Goal: Transaction & Acquisition: Obtain resource

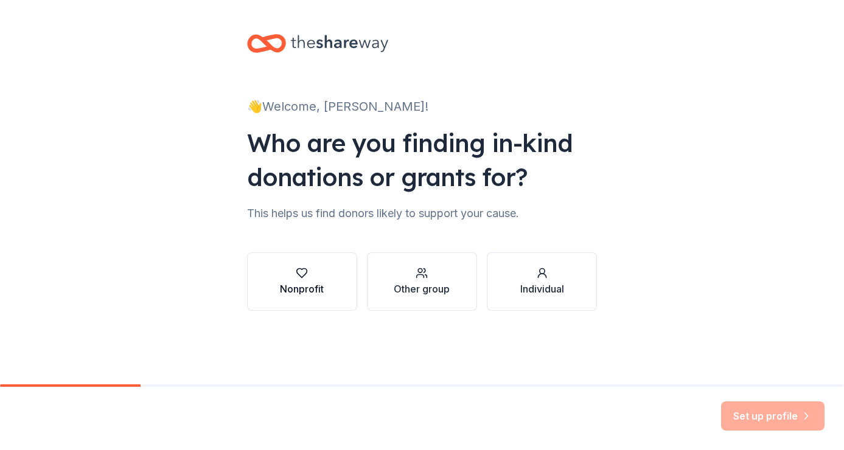
click at [316, 290] on div "Nonprofit" at bounding box center [302, 289] width 44 height 15
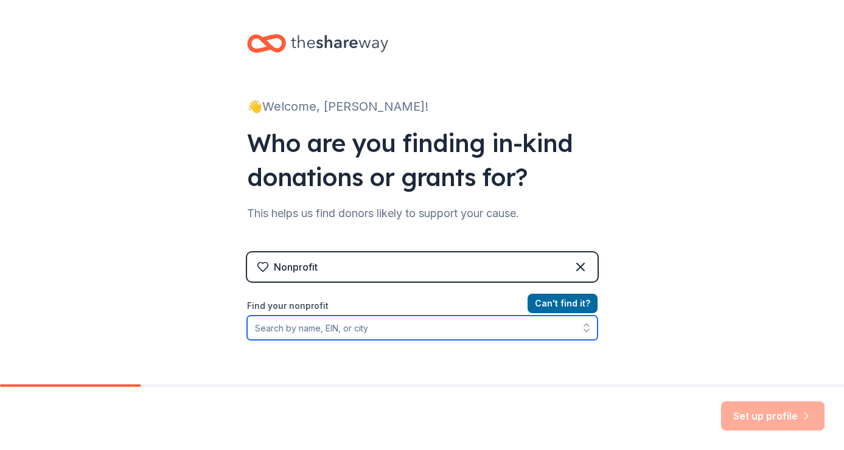
click at [587, 329] on icon "button" at bounding box center [586, 328] width 12 height 12
click at [349, 330] on input "Find your nonprofit" at bounding box center [422, 328] width 350 height 24
type input "halo house"
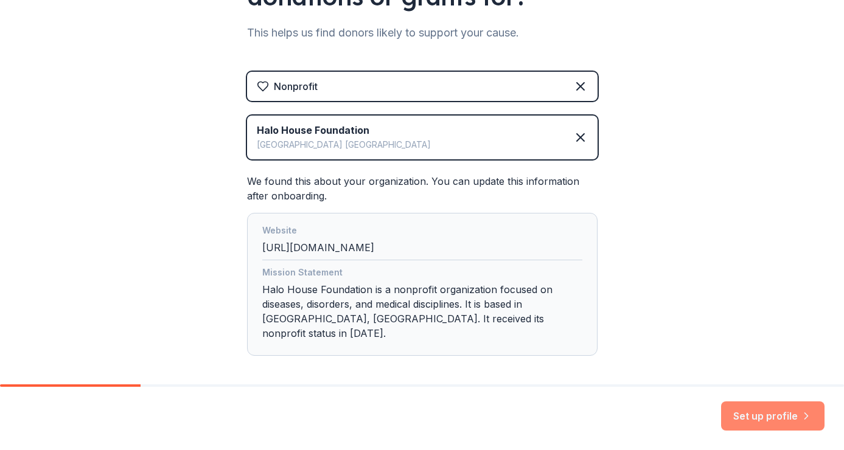
scroll to position [183, 0]
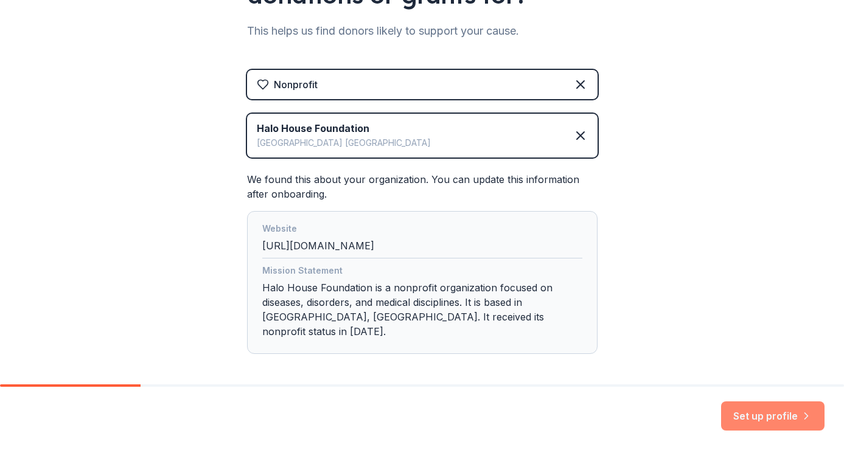
click at [755, 419] on button "Set up profile" at bounding box center [772, 416] width 103 height 29
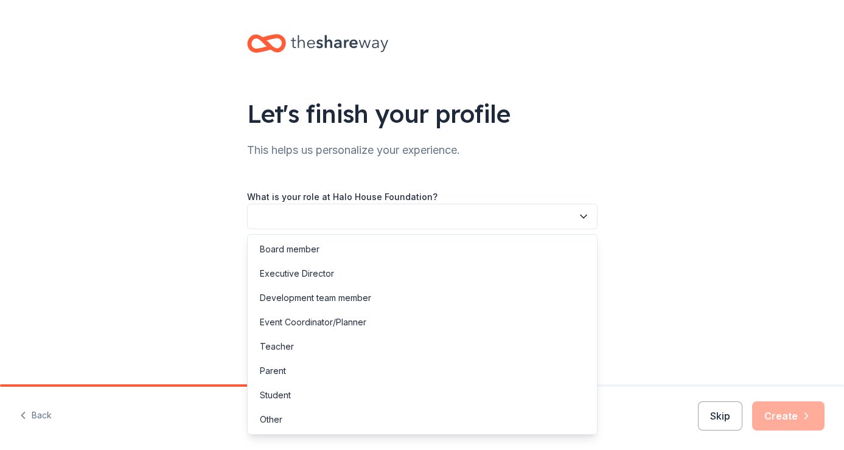
click at [581, 213] on icon "button" at bounding box center [583, 217] width 12 height 12
click at [274, 416] on div "Other" at bounding box center [271, 419] width 23 height 15
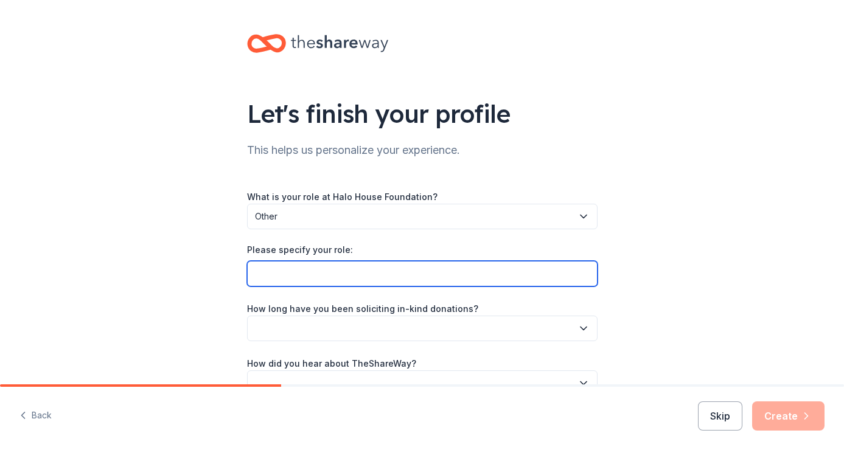
click at [498, 270] on input "Please specify your role:" at bounding box center [422, 274] width 350 height 26
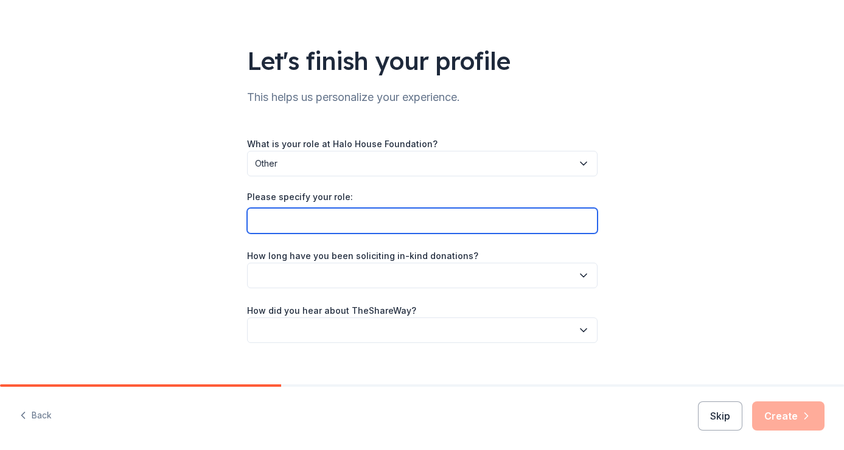
scroll to position [69, 0]
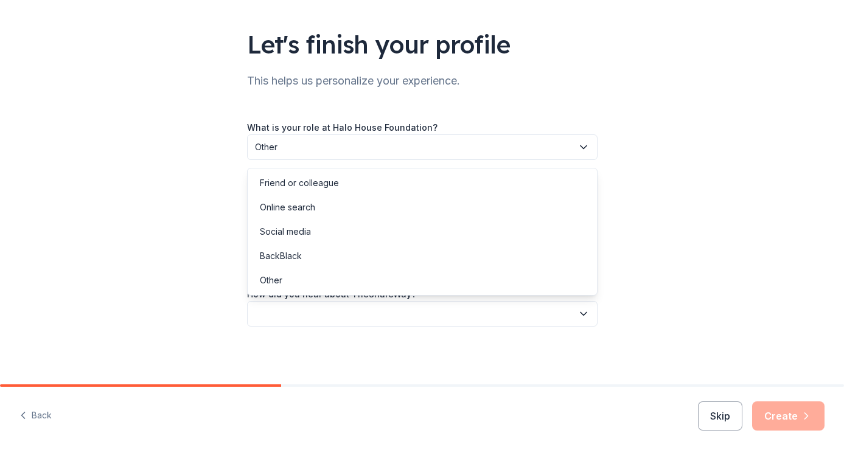
click at [584, 312] on icon "button" at bounding box center [583, 314] width 12 height 12
click at [305, 205] on div "Online search" at bounding box center [287, 207] width 55 height 15
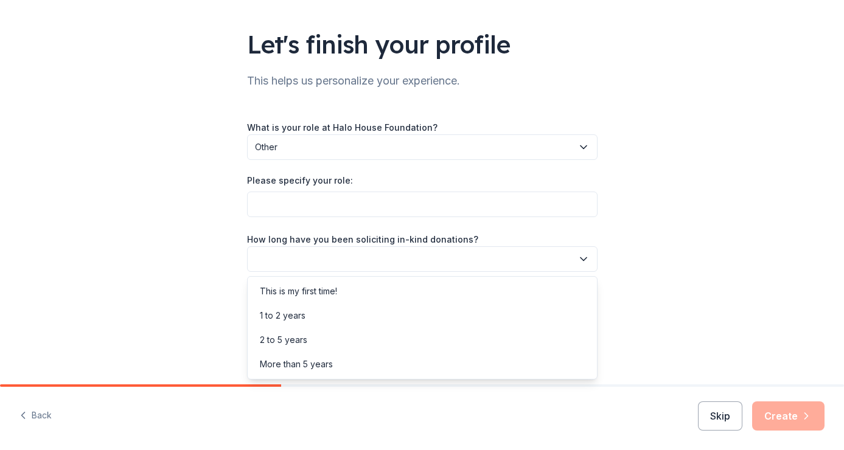
click at [580, 252] on button "button" at bounding box center [422, 259] width 350 height 26
click at [294, 290] on div "This is my first time!" at bounding box center [298, 291] width 77 height 15
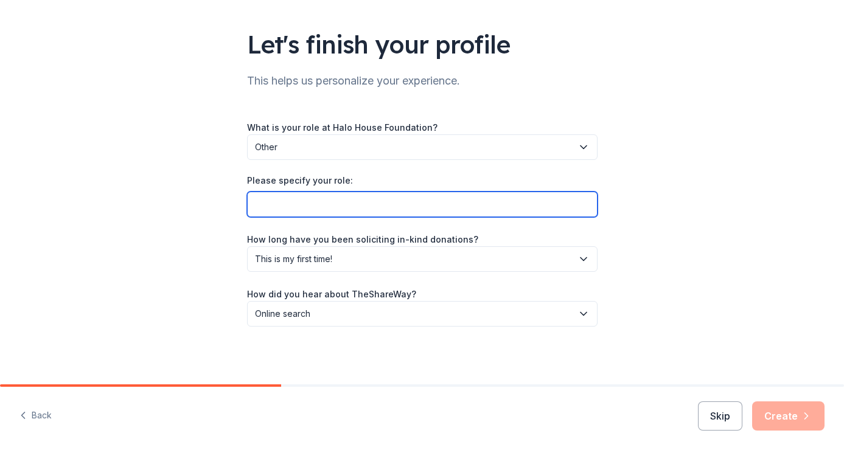
click at [290, 204] on input "Please specify your role:" at bounding box center [422, 205] width 350 height 26
type input "Residnet"
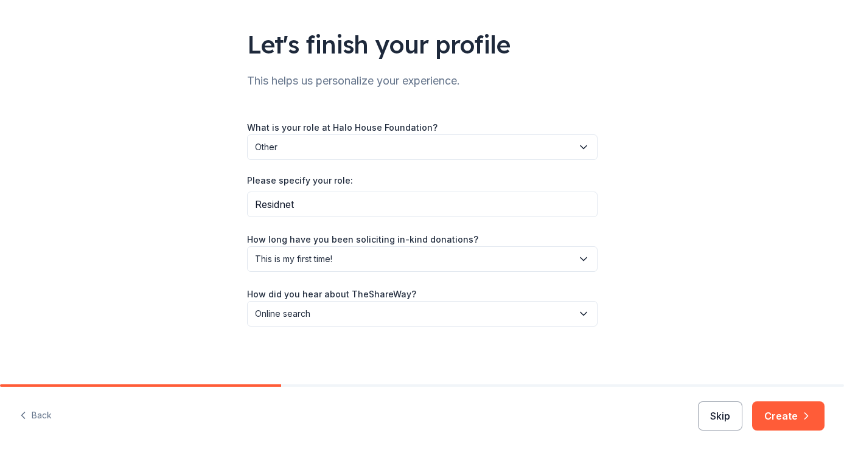
click at [714, 421] on button "Skip" at bounding box center [720, 416] width 44 height 29
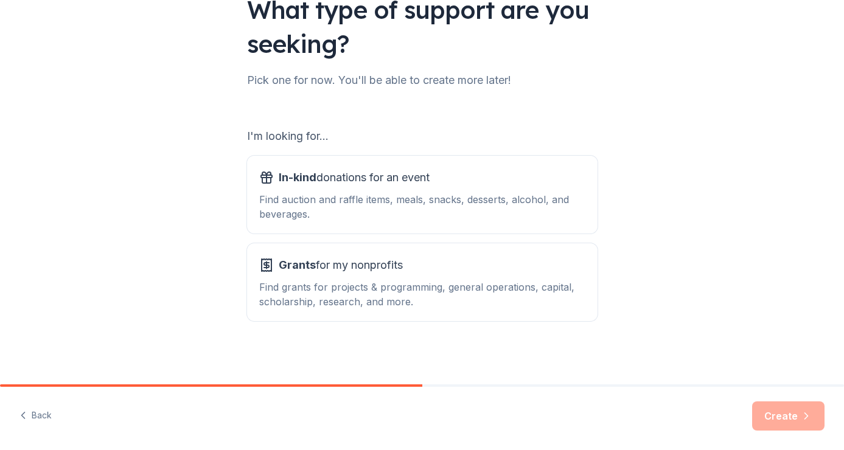
scroll to position [105, 0]
click at [526, 201] on div "Find auction and raffle items, meals, snacks, desserts, alcohol, and beverages." at bounding box center [422, 206] width 326 height 29
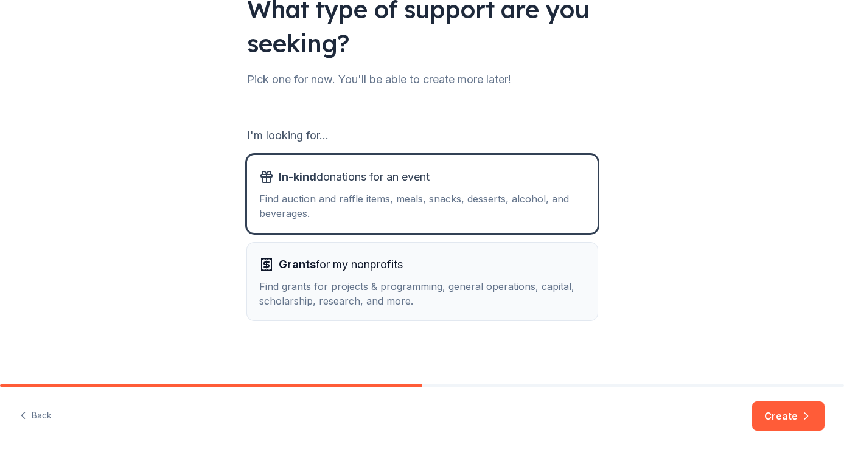
click at [490, 282] on div "Find grants for projects & programming, general operations, capital, scholarshi…" at bounding box center [422, 293] width 326 height 29
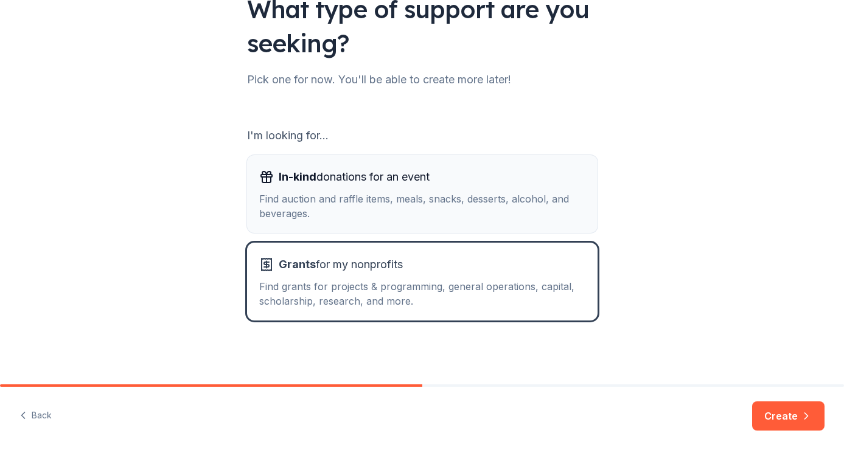
click at [462, 178] on div "In-kind donations for an event" at bounding box center [422, 176] width 326 height 19
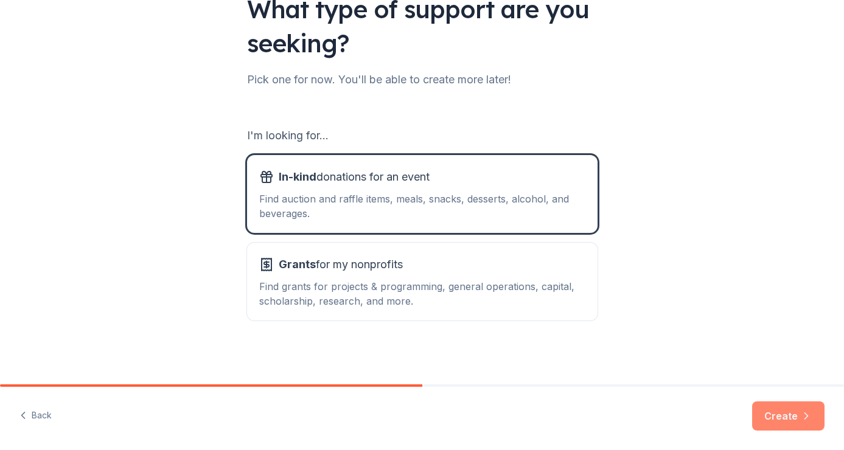
click at [784, 423] on button "Create" at bounding box center [788, 416] width 72 height 29
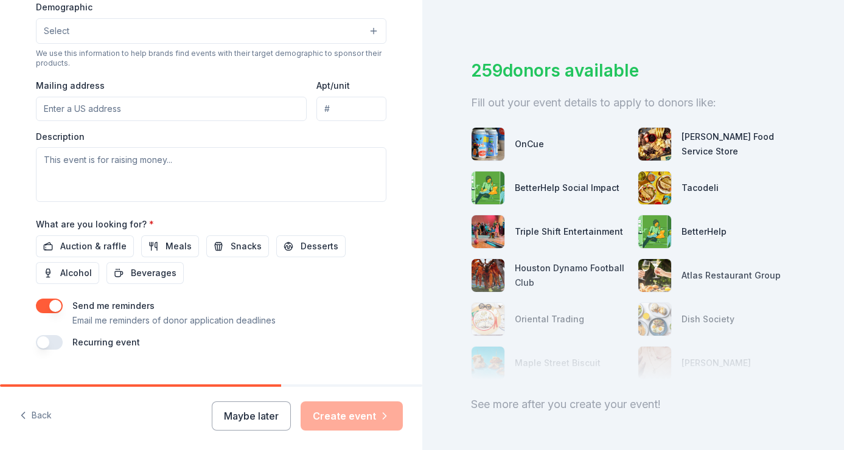
scroll to position [425, 0]
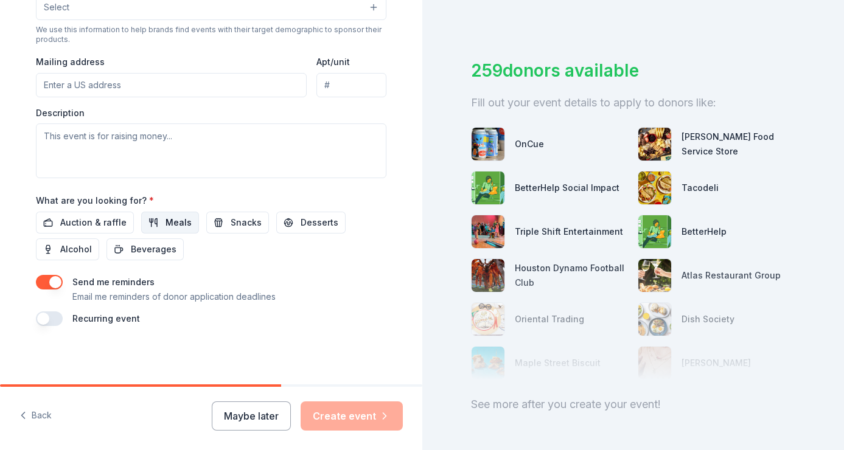
click at [167, 223] on span "Meals" at bounding box center [178, 222] width 26 height 15
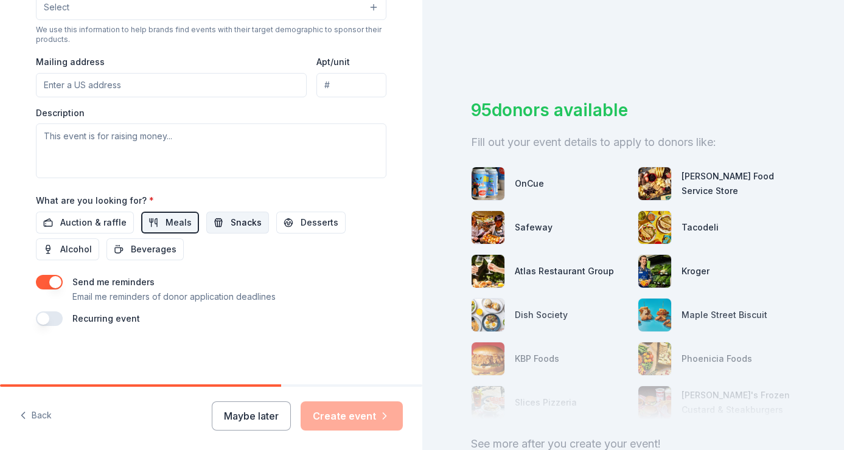
click at [240, 226] on span "Snacks" at bounding box center [246, 222] width 31 height 15
click at [302, 225] on span "Desserts" at bounding box center [320, 222] width 38 height 15
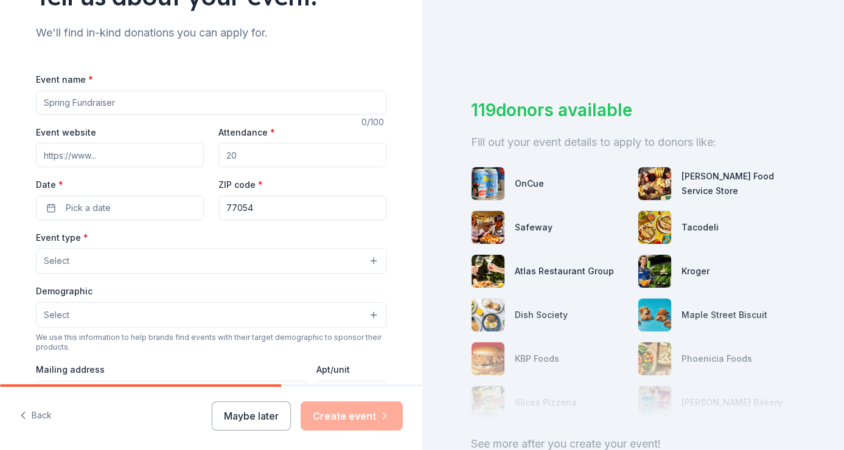
click at [150, 99] on input "Event name *" at bounding box center [211, 103] width 350 height 24
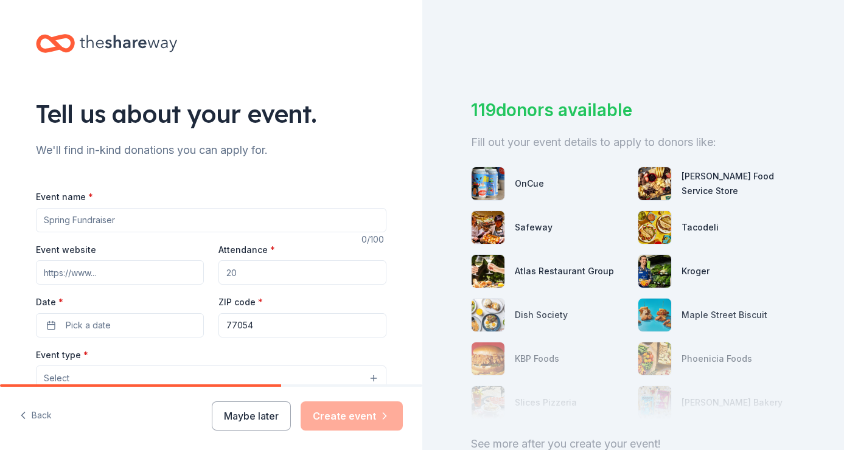
click at [76, 226] on input "Event name *" at bounding box center [211, 220] width 350 height 24
type input "Community Outreach"
click at [133, 222] on input "Community Outreach" at bounding box center [211, 220] width 350 height 24
drag, startPoint x: 133, startPoint y: 222, endPoint x: 10, endPoint y: 218, distance: 123.6
click at [10, 218] on div "Tell us about your event. We'll find in-kind donations you can apply for. Event…" at bounding box center [211, 405] width 422 height 810
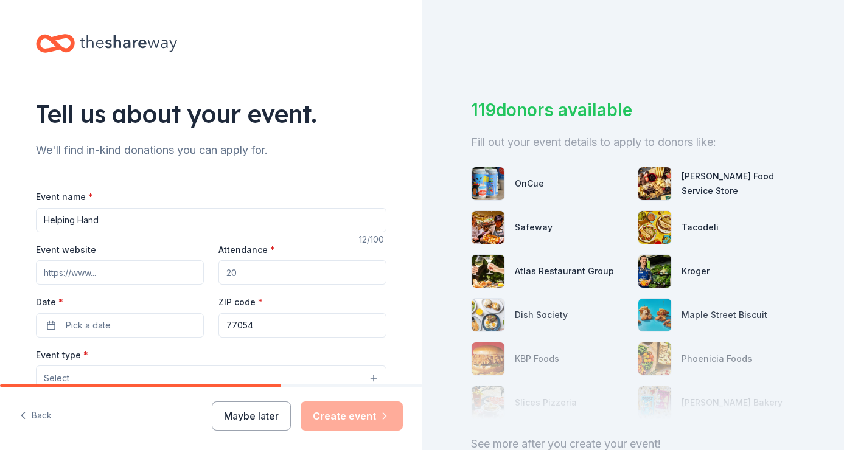
type input "Helping Hand"
click at [242, 274] on input "Attendance *" at bounding box center [302, 272] width 168 height 24
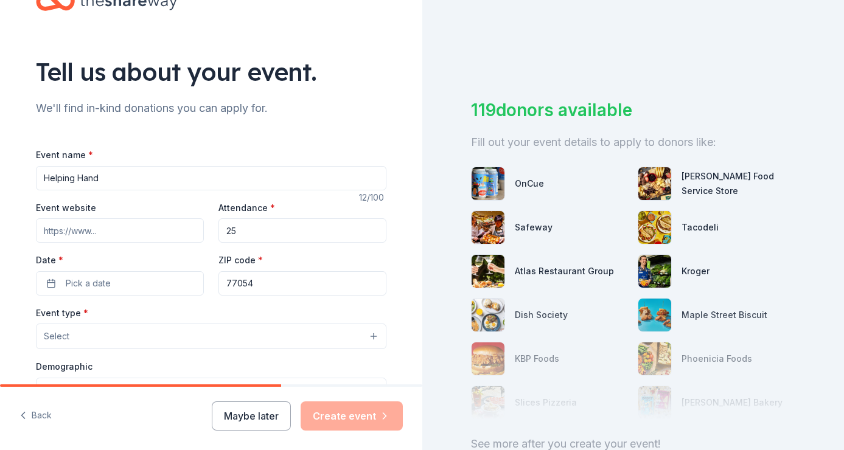
scroll to position [44, 0]
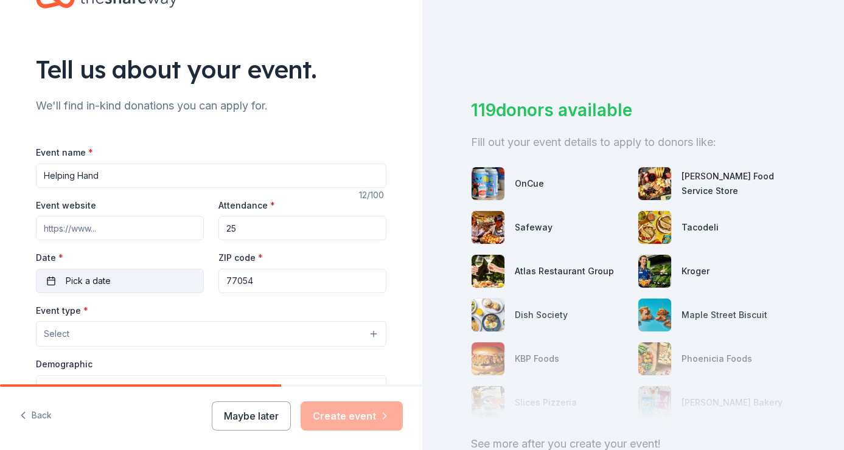
type input "25"
click at [50, 278] on button "Pick a date" at bounding box center [120, 281] width 168 height 24
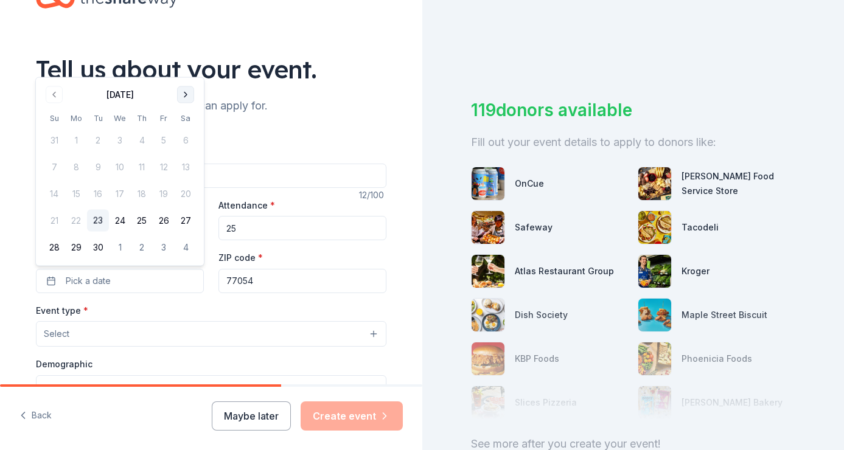
click at [186, 91] on button "Go to next month" at bounding box center [185, 94] width 17 height 17
click at [122, 240] on button "29" at bounding box center [120, 248] width 22 height 22
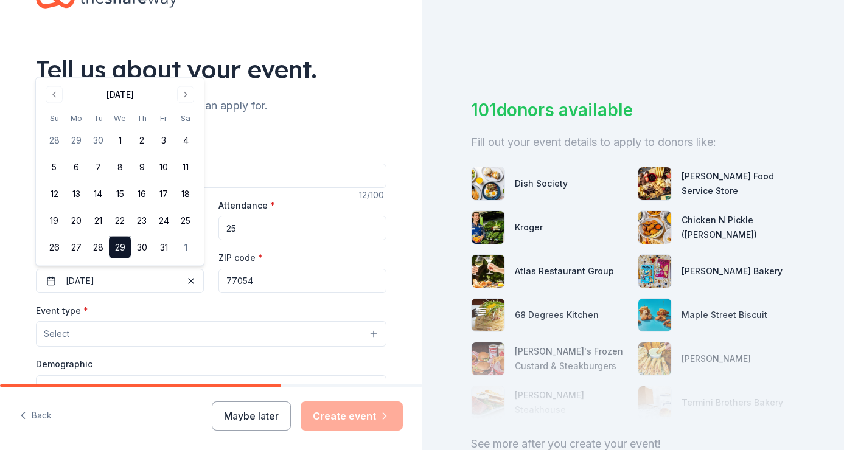
click at [280, 279] on input "77054" at bounding box center [302, 281] width 168 height 24
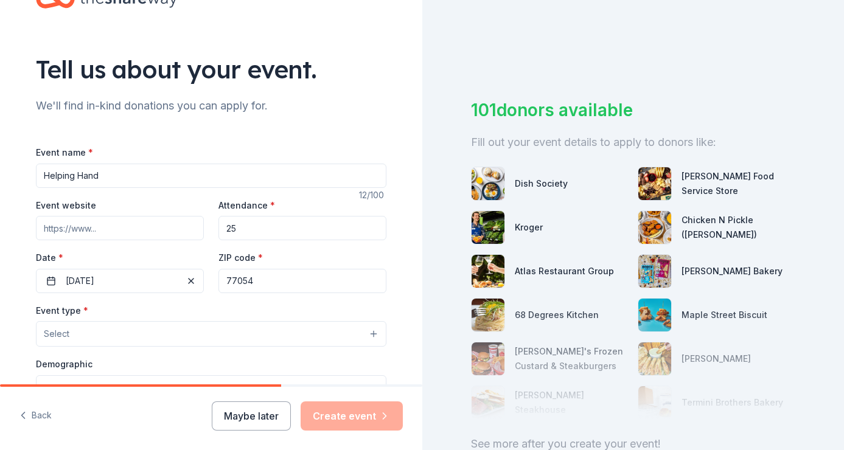
click at [152, 334] on button "Select" at bounding box center [211, 334] width 350 height 26
click at [371, 326] on button "Select" at bounding box center [211, 334] width 350 height 26
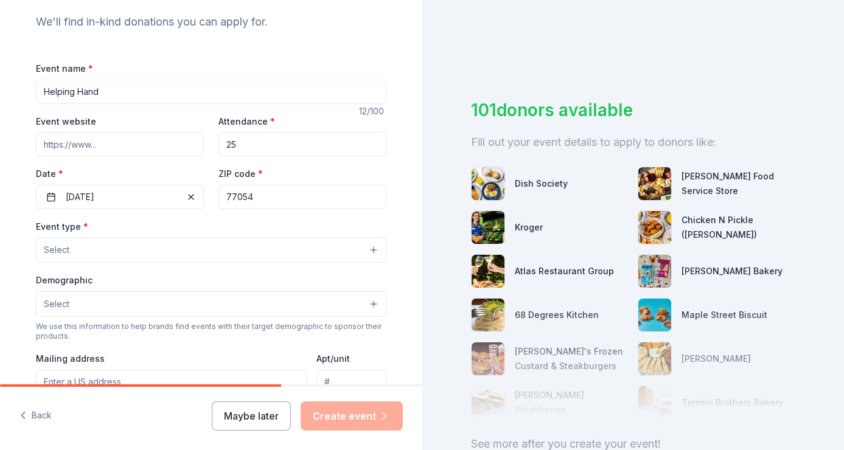
scroll to position [131, 0]
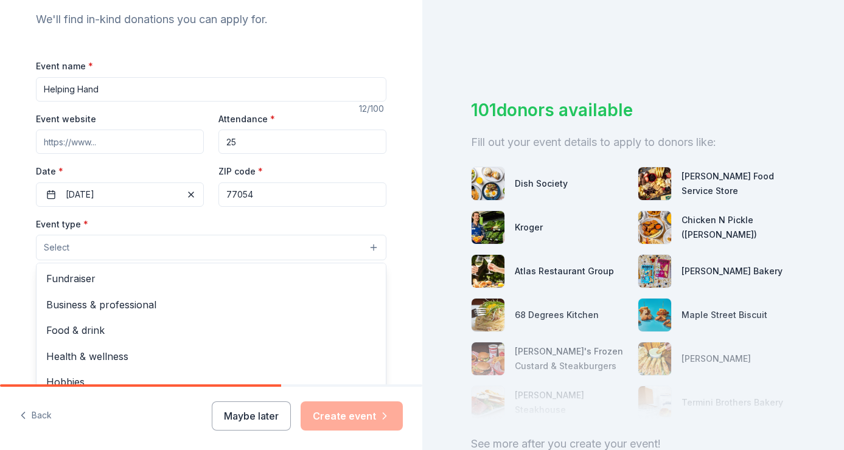
click at [344, 244] on button "Select" at bounding box center [211, 248] width 350 height 26
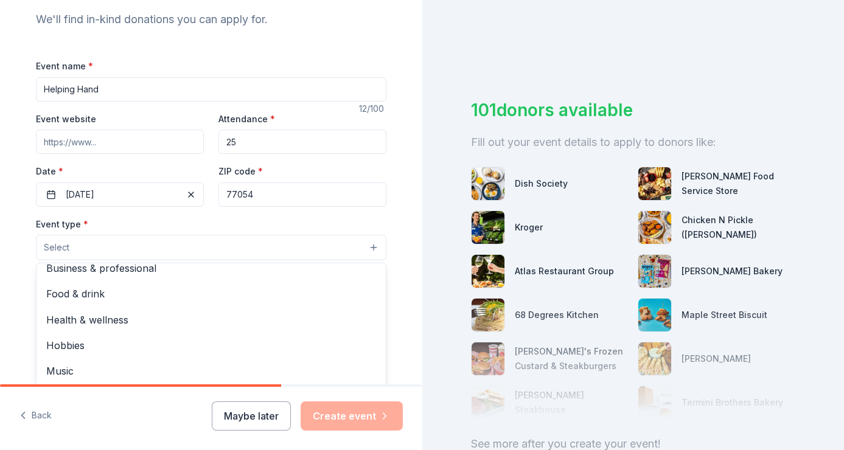
scroll to position [40, 0]
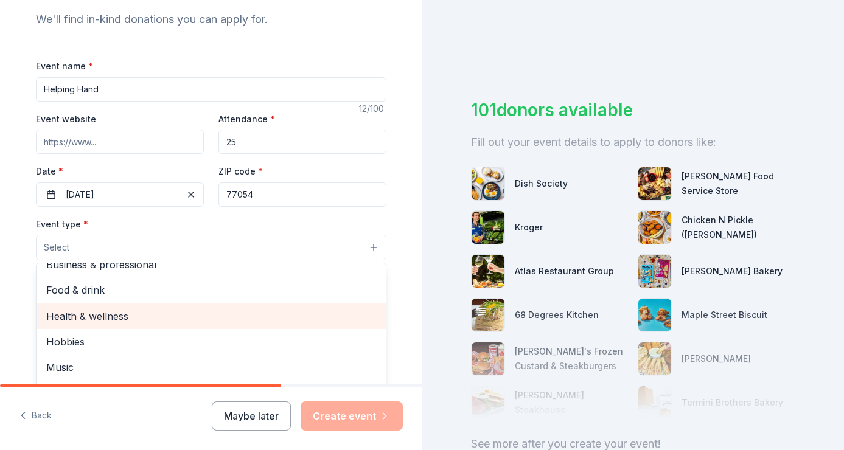
click at [111, 313] on span "Health & wellness" at bounding box center [211, 316] width 330 height 16
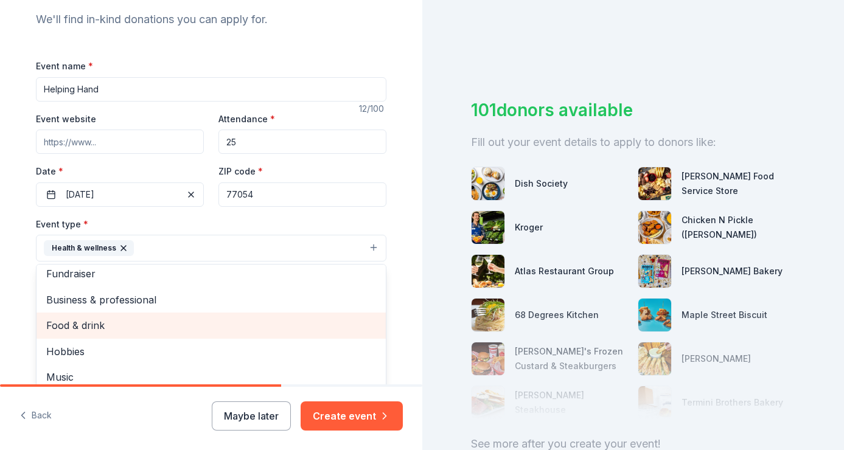
scroll to position [0, 0]
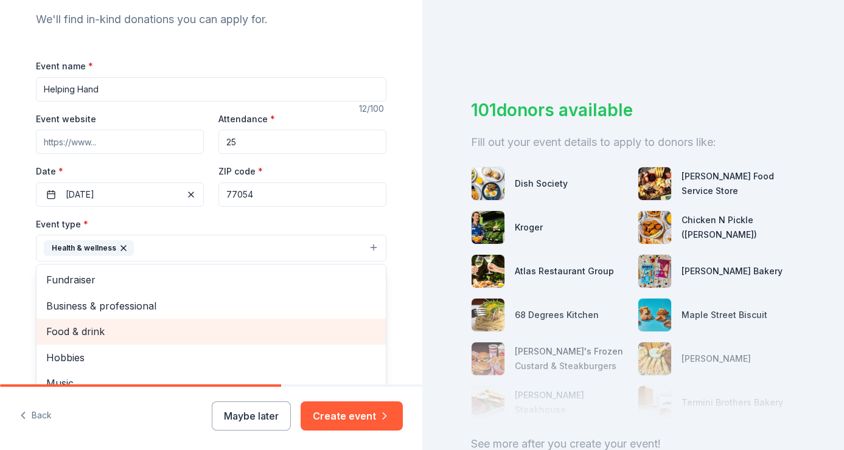
click at [236, 332] on span "Food & drink" at bounding box center [211, 332] width 330 height 16
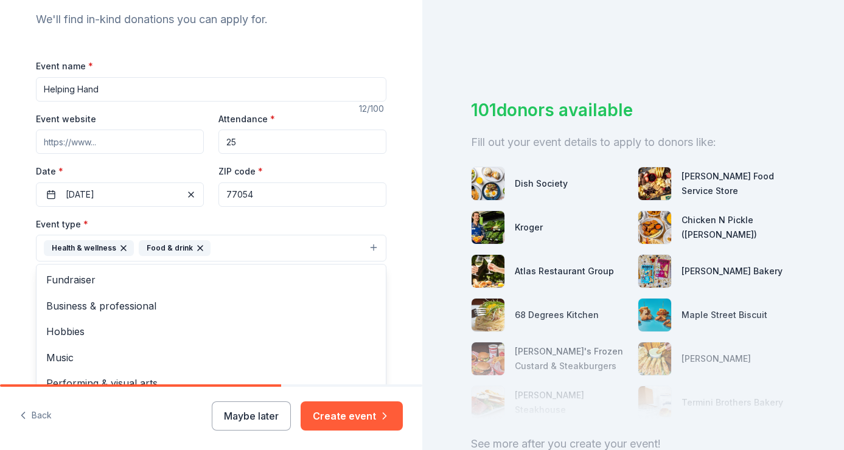
click at [198, 242] on div "Food & drink" at bounding box center [175, 248] width 72 height 16
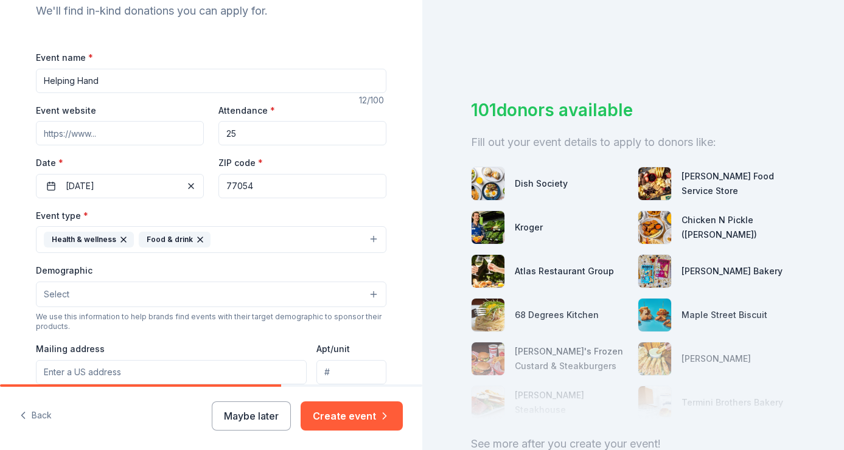
scroll to position [144, 0]
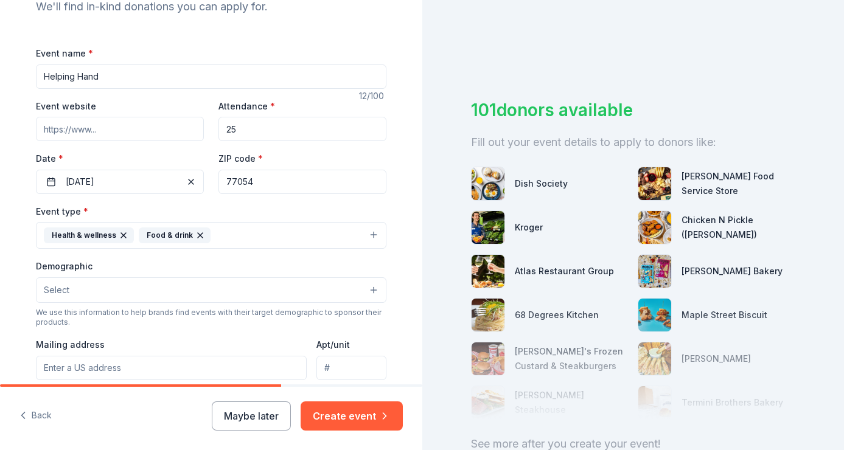
click at [375, 285] on button "Select" at bounding box center [211, 290] width 350 height 26
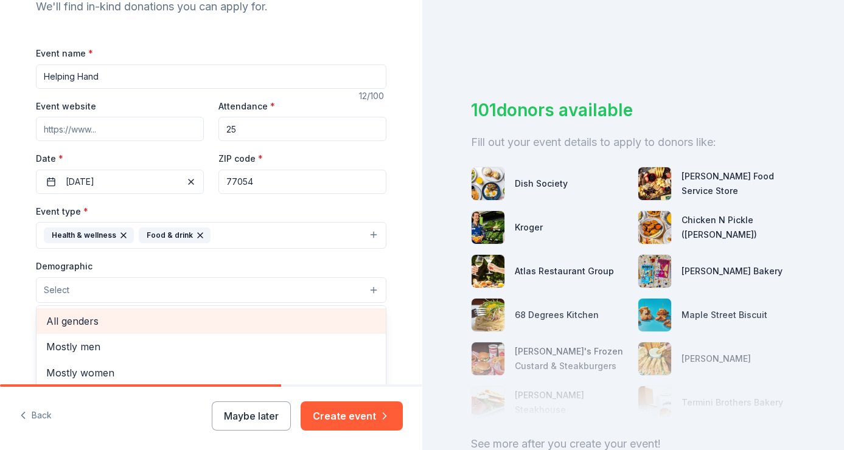
click at [94, 318] on span "All genders" at bounding box center [211, 321] width 330 height 16
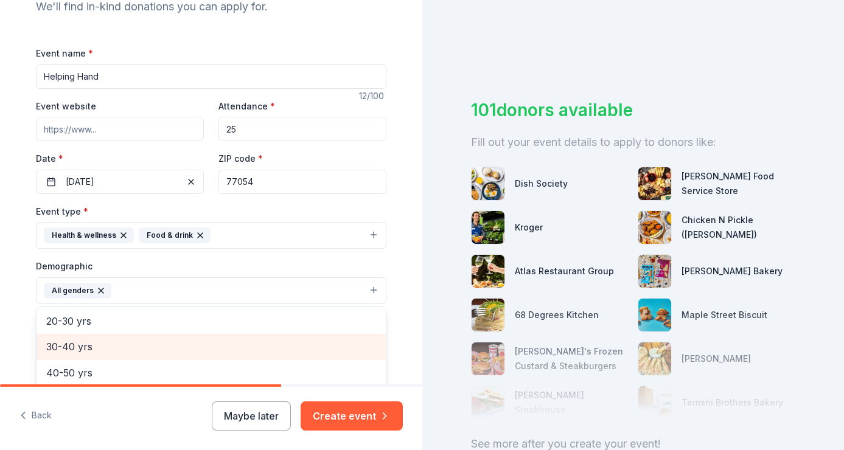
scroll to position [136, 0]
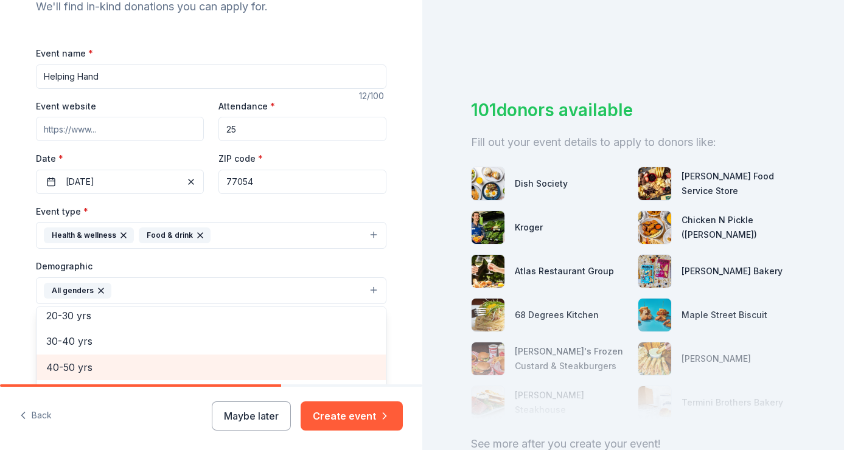
click at [83, 363] on span "40-50 yrs" at bounding box center [211, 368] width 330 height 16
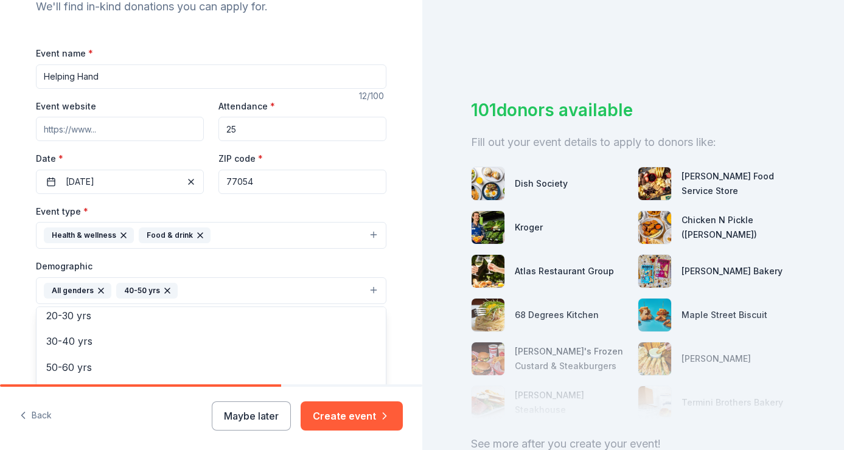
click at [409, 339] on div "Tell us about your event. We'll find in-kind donations you can apply for. Event…" at bounding box center [211, 262] width 422 height 812
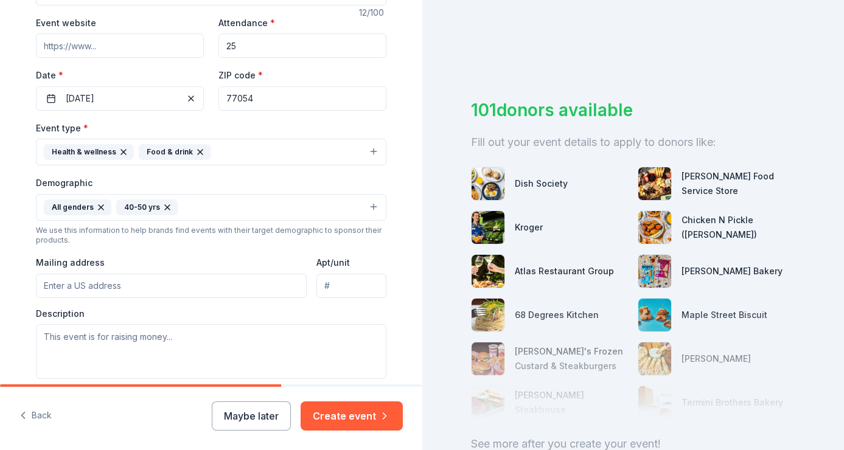
scroll to position [231, 0]
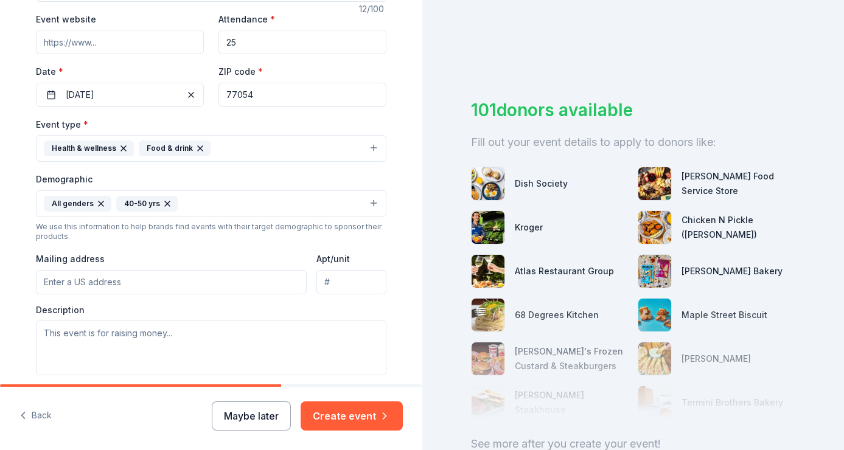
click at [259, 420] on button "Maybe later" at bounding box center [251, 416] width 79 height 29
click at [264, 416] on button "Maybe later" at bounding box center [251, 416] width 79 height 29
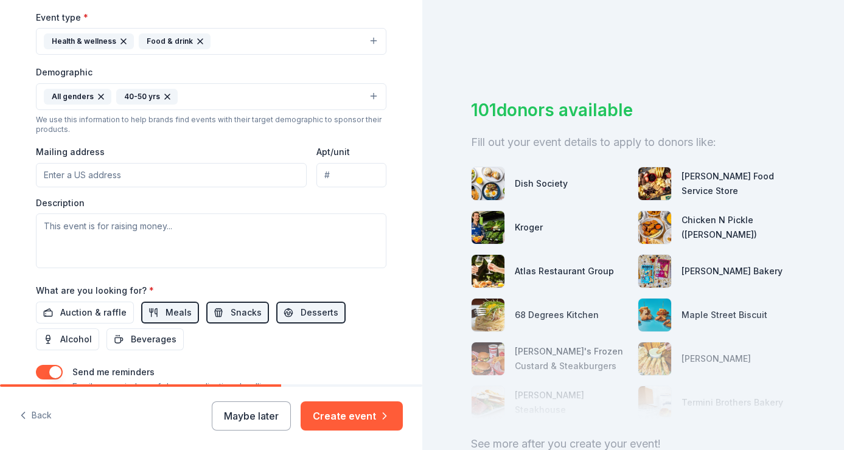
scroll to position [335, 0]
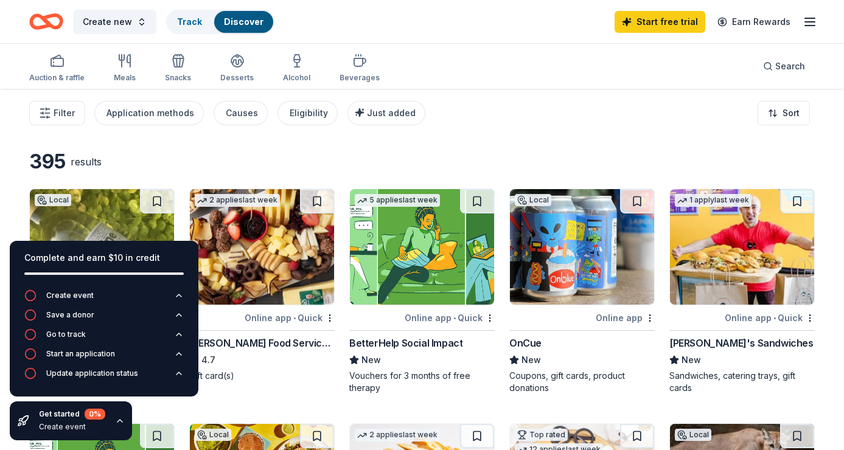
click at [54, 111] on span "Filter" at bounding box center [64, 113] width 21 height 15
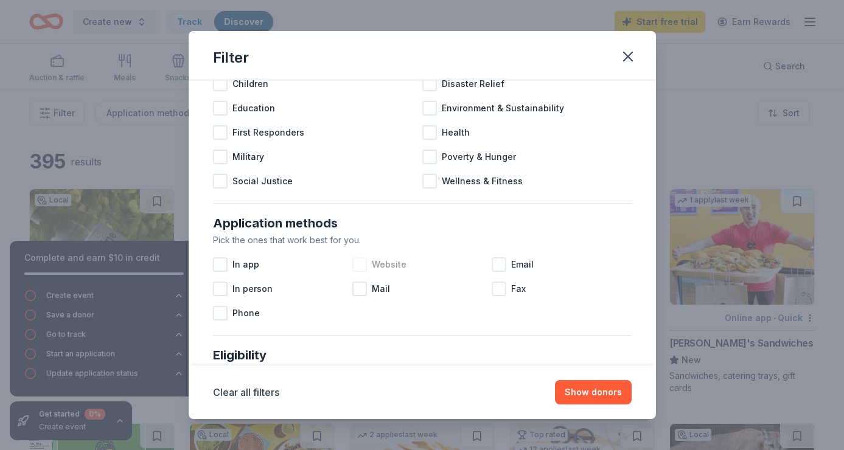
scroll to position [96, 0]
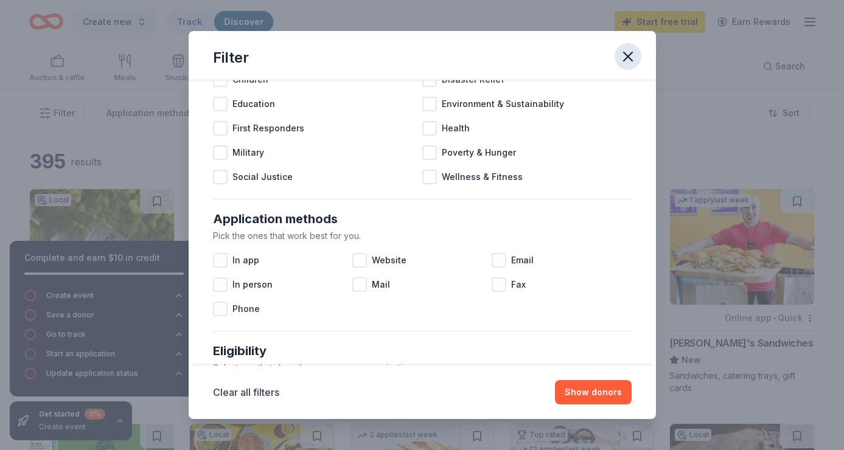
click at [626, 58] on icon "button" at bounding box center [628, 56] width 9 height 9
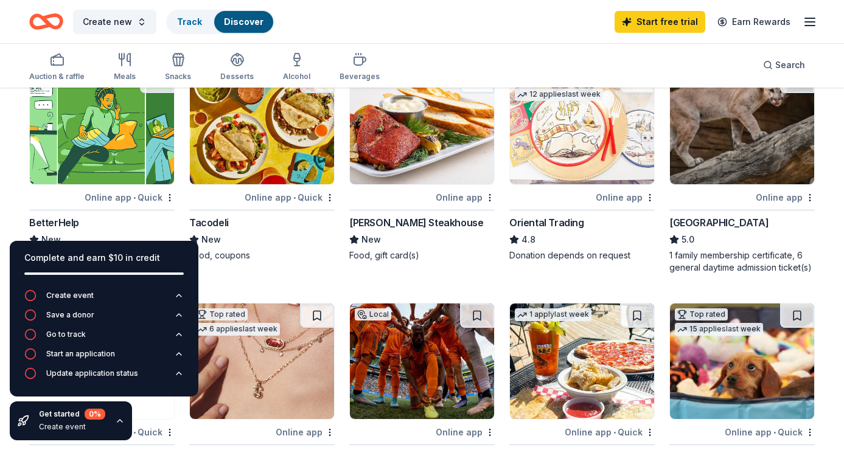
scroll to position [346, 0]
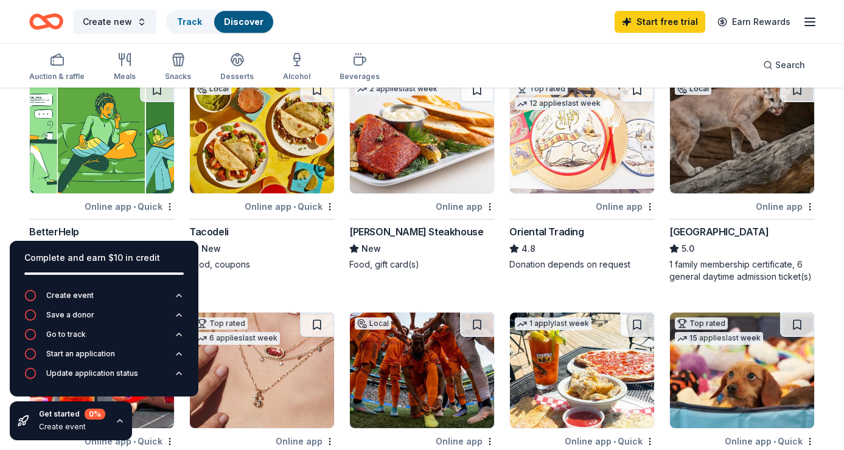
click at [557, 230] on div "Oriental Trading" at bounding box center [546, 232] width 75 height 15
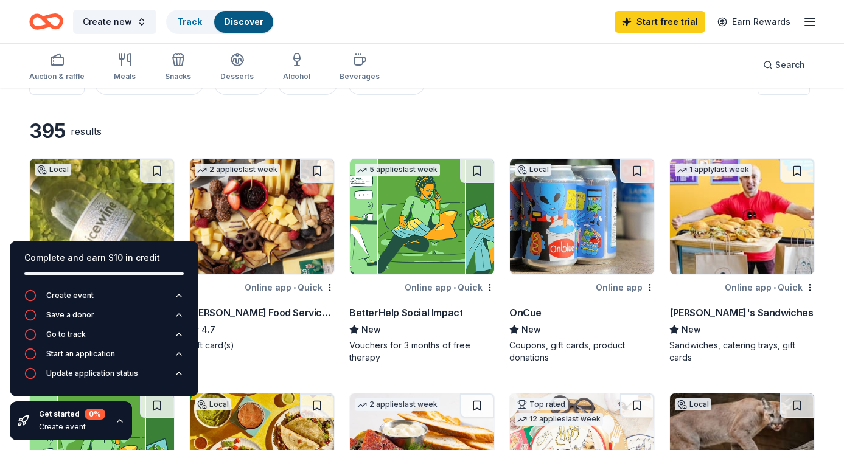
scroll to position [30, 0]
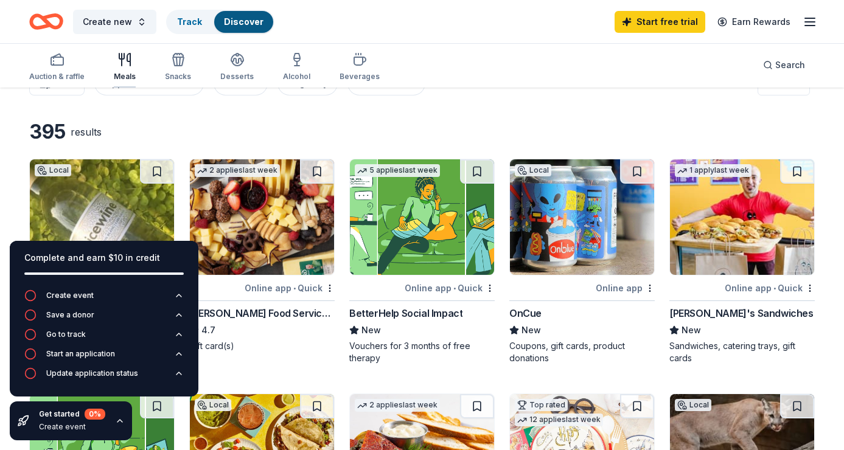
click at [121, 62] on icon "button" at bounding box center [124, 59] width 15 height 15
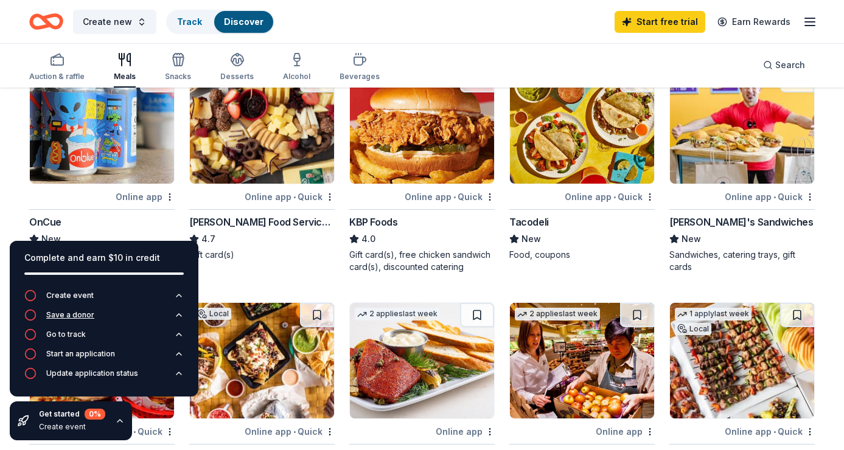
scroll to position [120, 0]
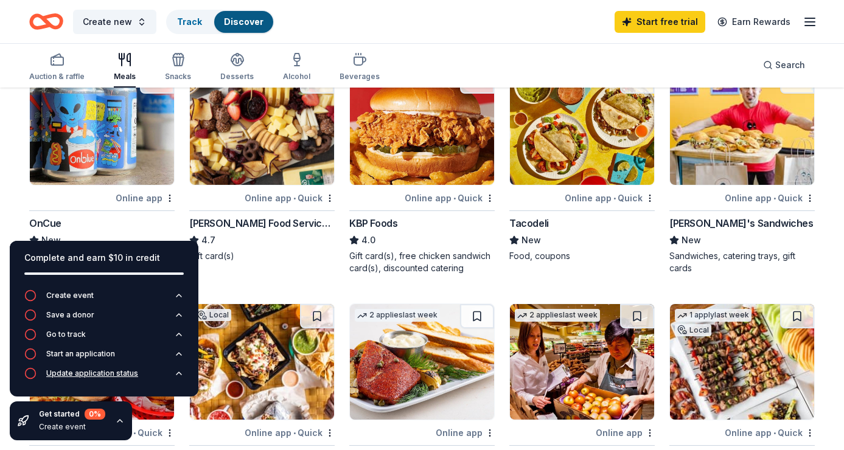
click at [28, 369] on circle "button" at bounding box center [31, 374] width 10 height 10
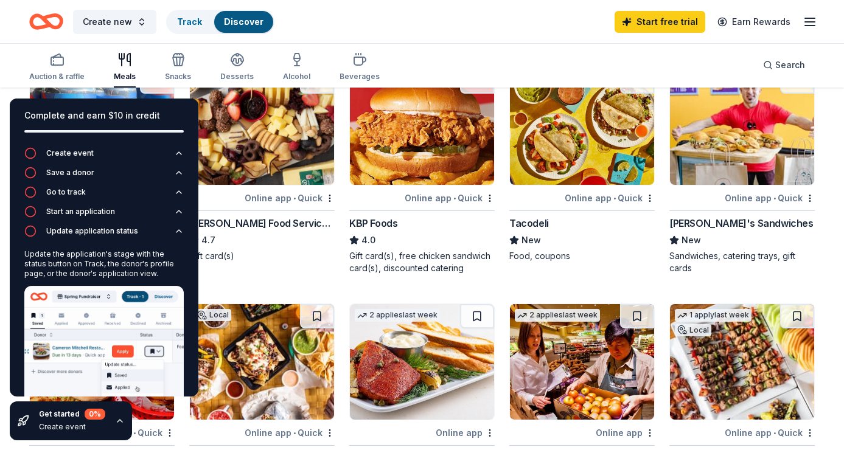
click at [123, 425] on icon "button" at bounding box center [120, 421] width 10 height 10
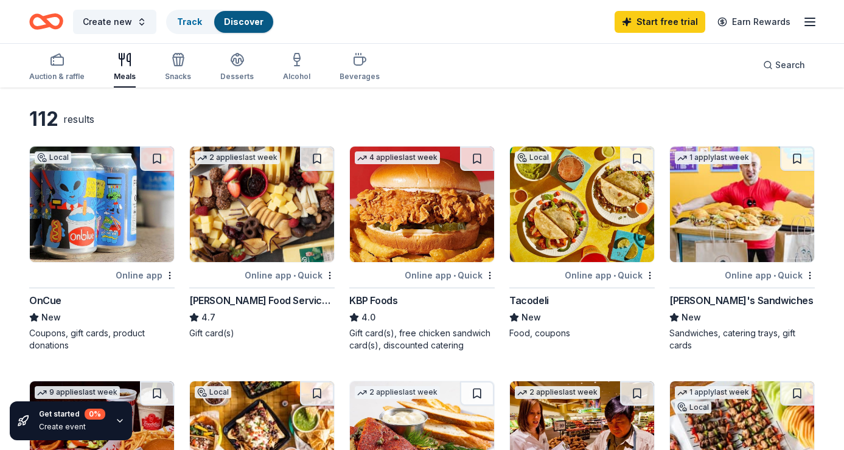
scroll to position [0, 0]
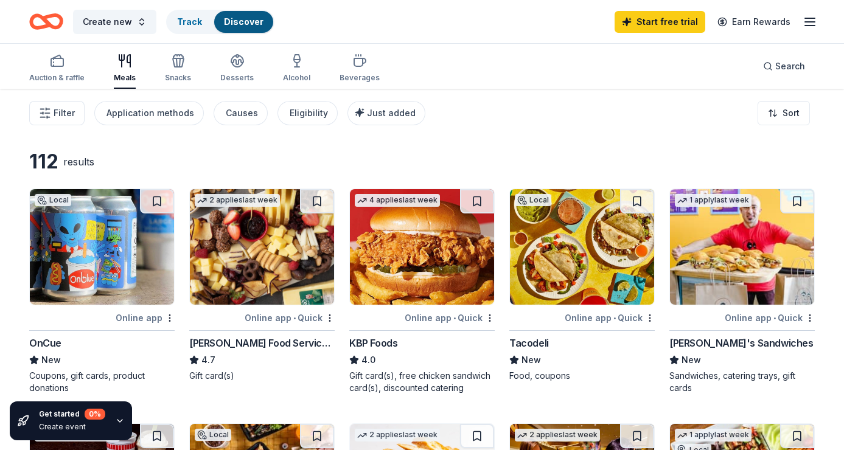
click at [110, 277] on img at bounding box center [102, 247] width 144 height 116
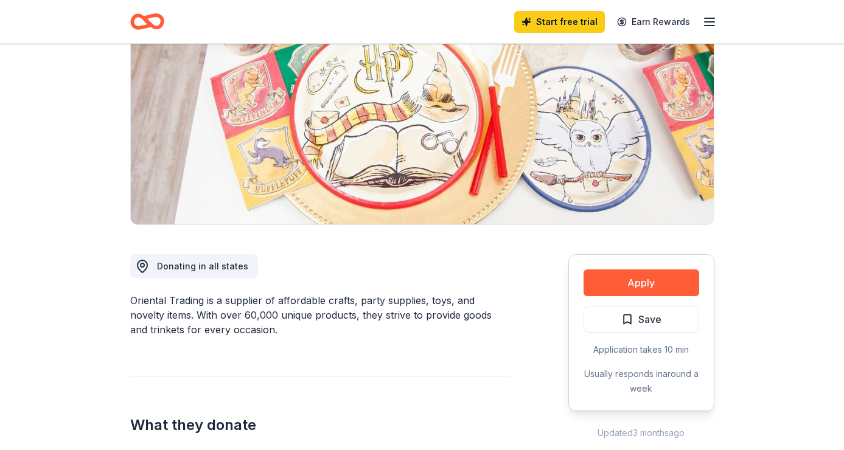
scroll to position [93, 0]
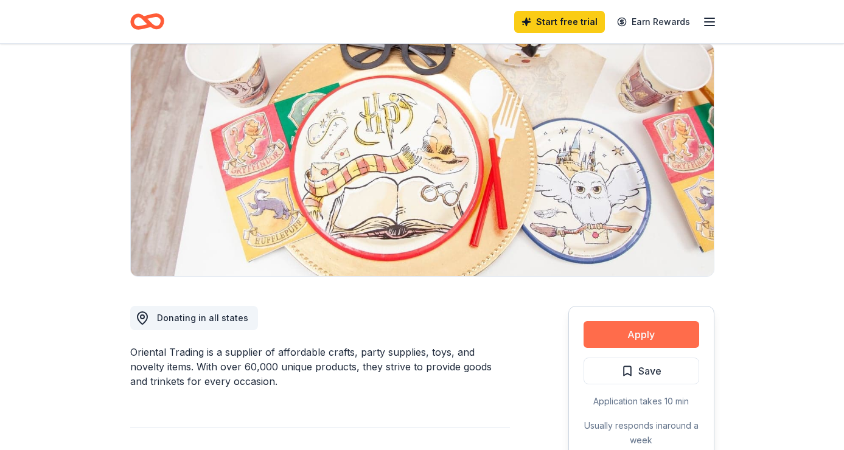
click at [628, 330] on button "Apply" at bounding box center [641, 334] width 116 height 27
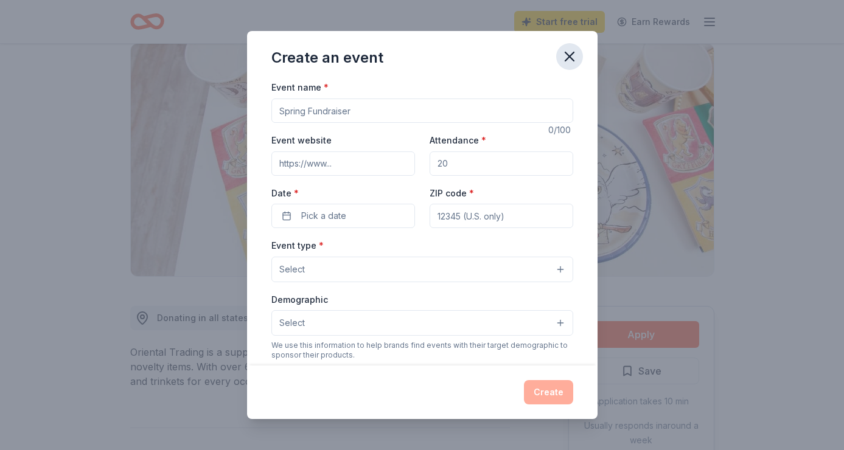
click at [571, 57] on icon "button" at bounding box center [569, 56] width 17 height 17
